Goal: Information Seeking & Learning: Learn about a topic

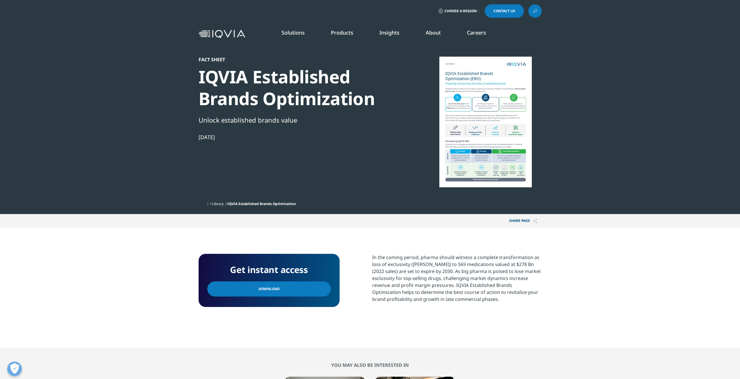
scroll to position [68, 343]
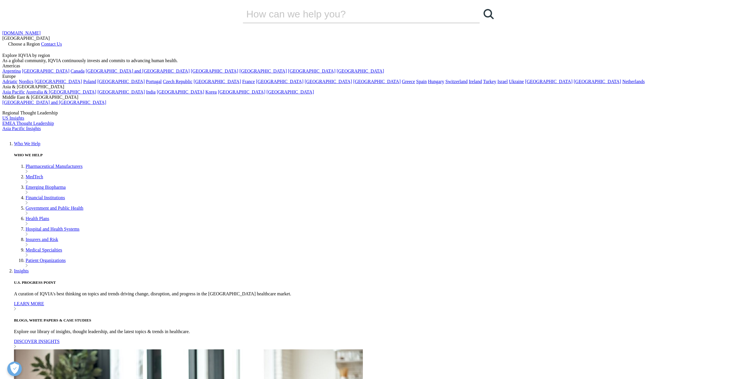
scroll to position [225, 343]
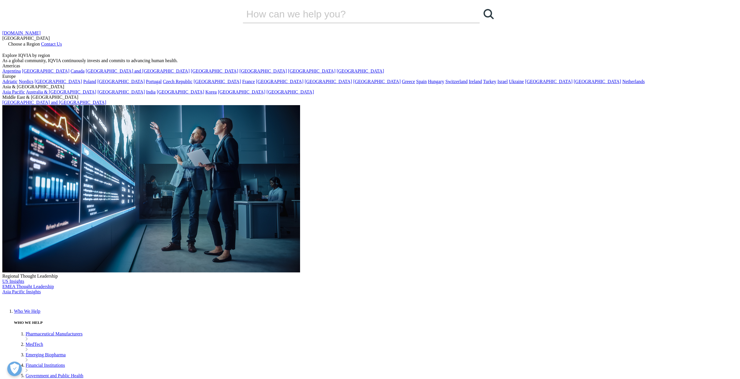
scroll to position [225, 343]
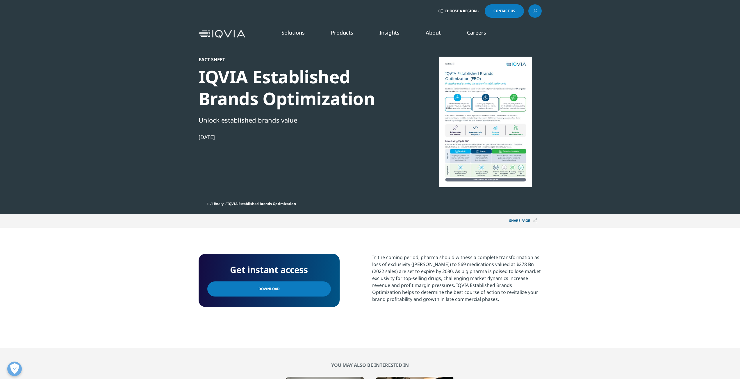
scroll to position [68, 343]
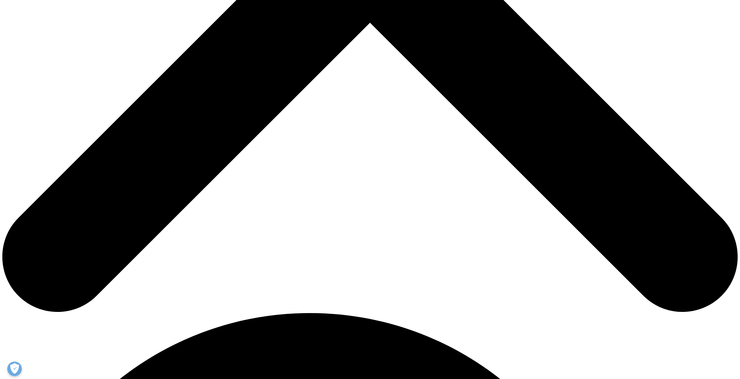
scroll to position [543, 0]
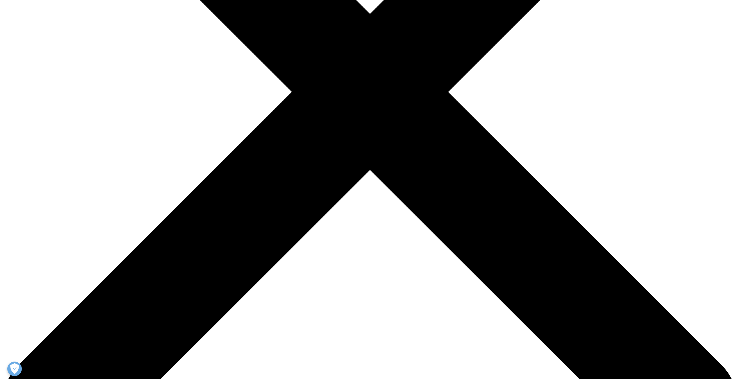
scroll to position [233, 0]
